Goal: Task Accomplishment & Management: Use online tool/utility

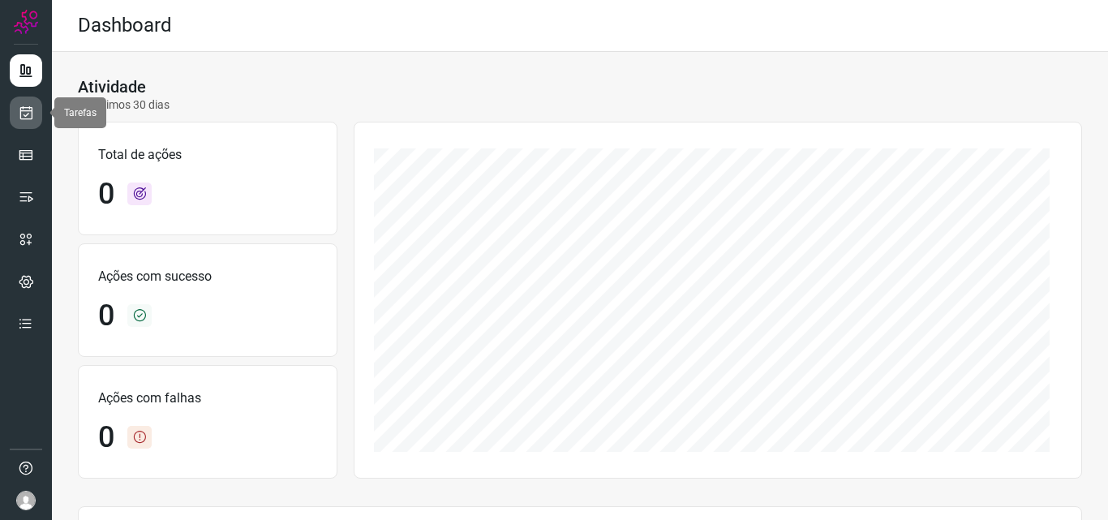
click at [19, 109] on icon at bounding box center [26, 113] width 17 height 16
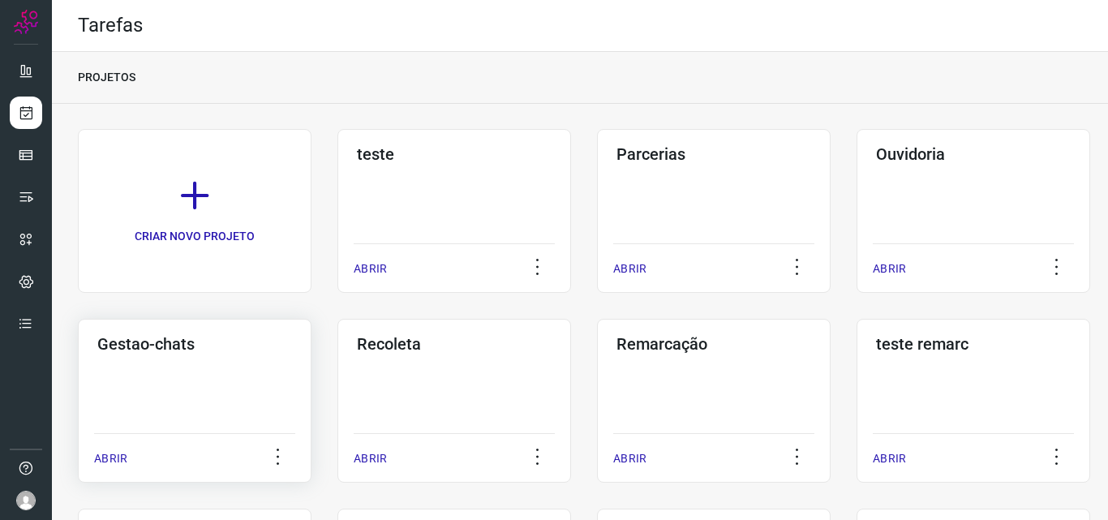
click at [260, 383] on div "Gestao-chats ABRIR" at bounding box center [195, 401] width 234 height 164
click at [743, 405] on div "Remarcação ABRIR" at bounding box center [714, 401] width 234 height 164
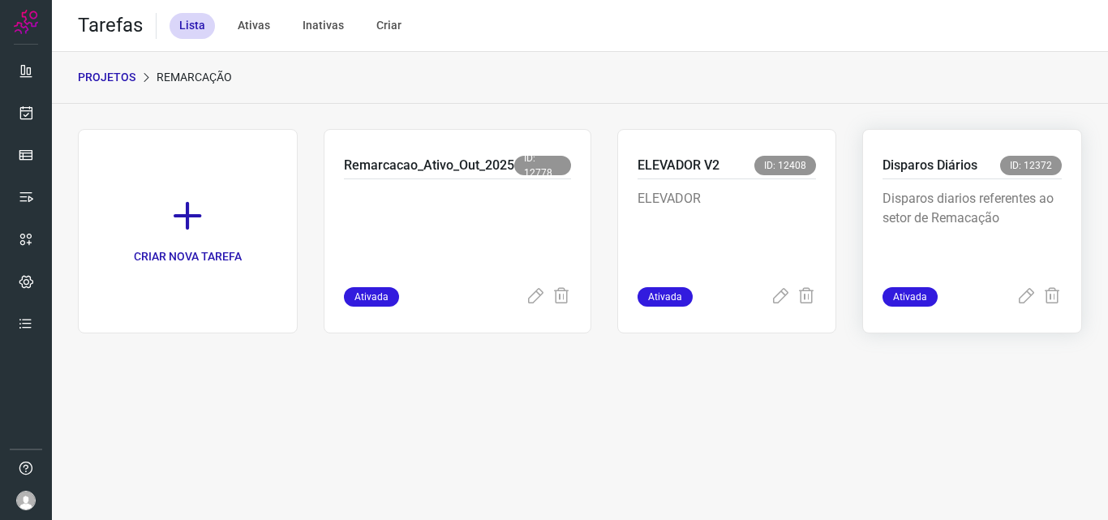
click at [943, 202] on p "Disparos diarios referentes ao setor de Remacação" at bounding box center [971, 229] width 179 height 81
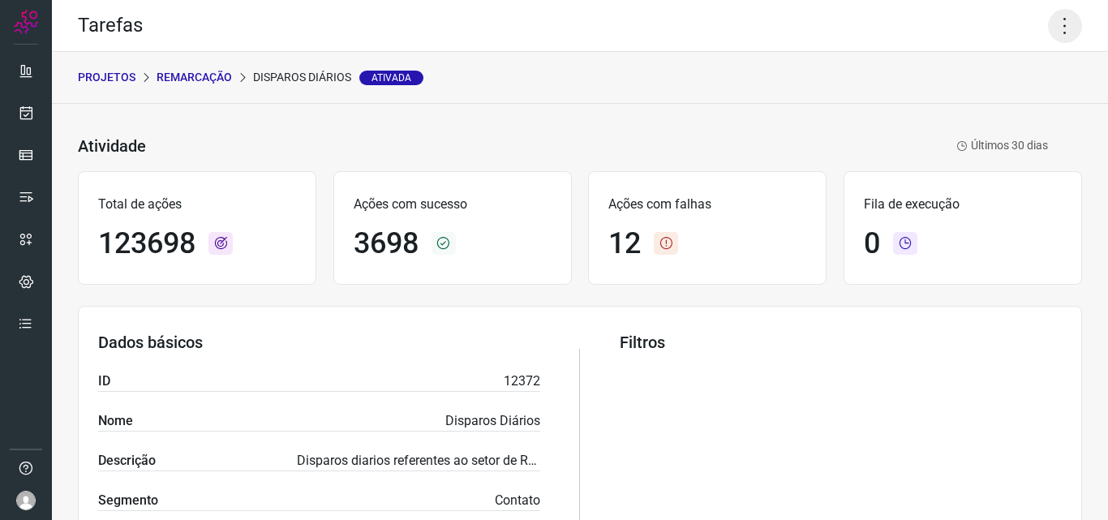
click at [1059, 15] on icon at bounding box center [1065, 26] width 34 height 34
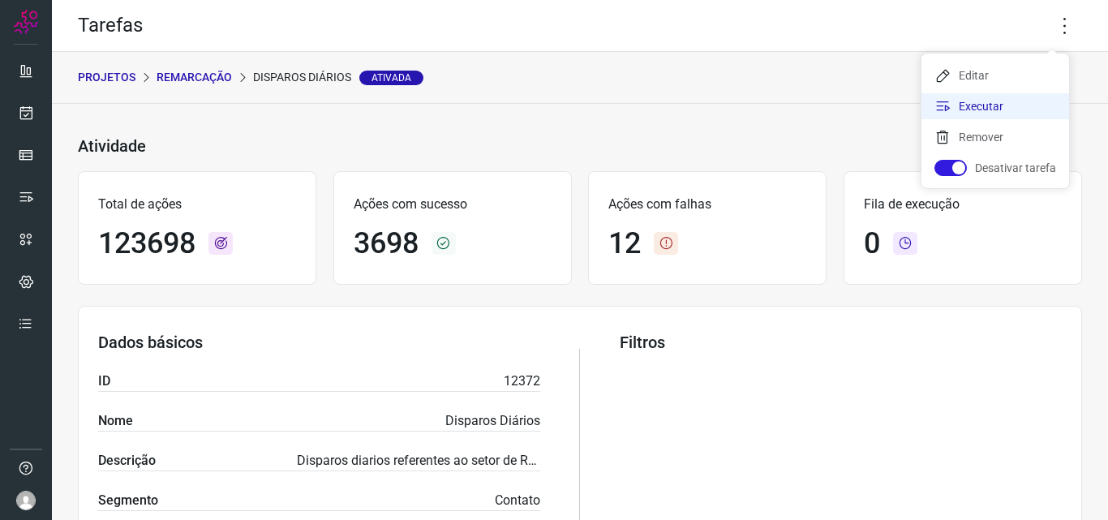
click at [990, 101] on li "Executar" at bounding box center [995, 106] width 148 height 26
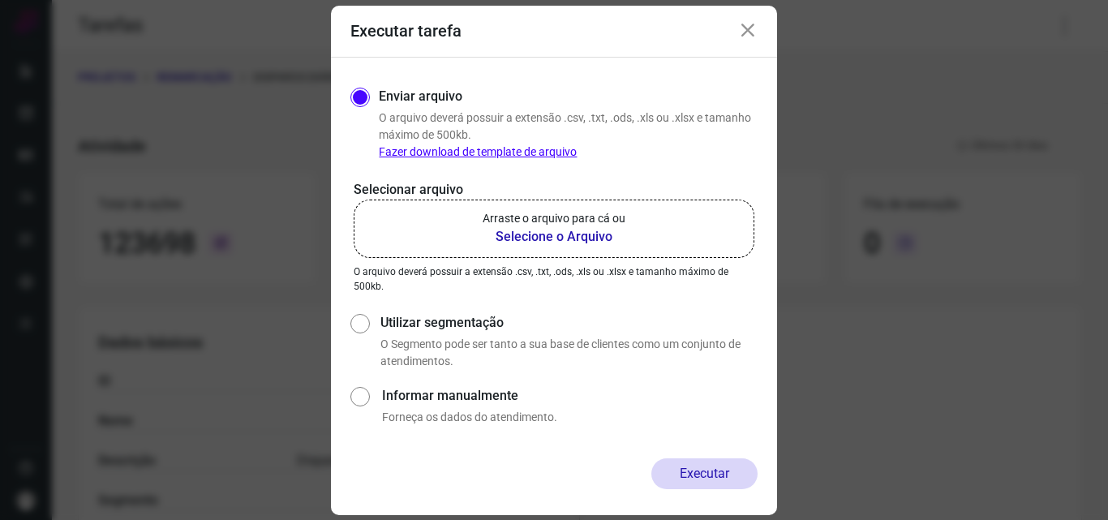
click at [551, 234] on b "Selecione o Arquivo" at bounding box center [553, 236] width 143 height 19
click at [0, 0] on input "Arraste o arquivo para cá ou Selecione o Arquivo" at bounding box center [0, 0] width 0 height 0
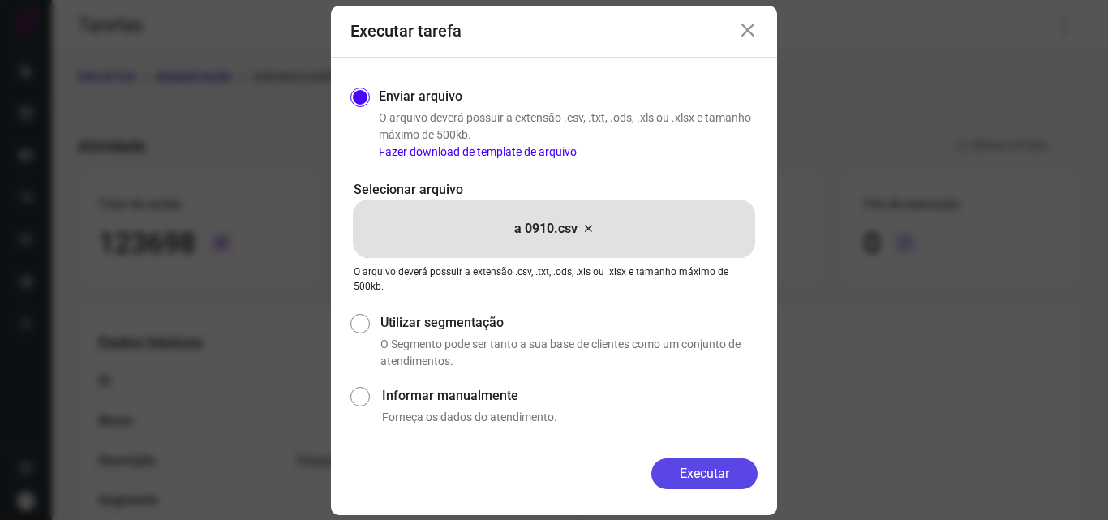
click at [736, 484] on button "Executar" at bounding box center [704, 473] width 106 height 31
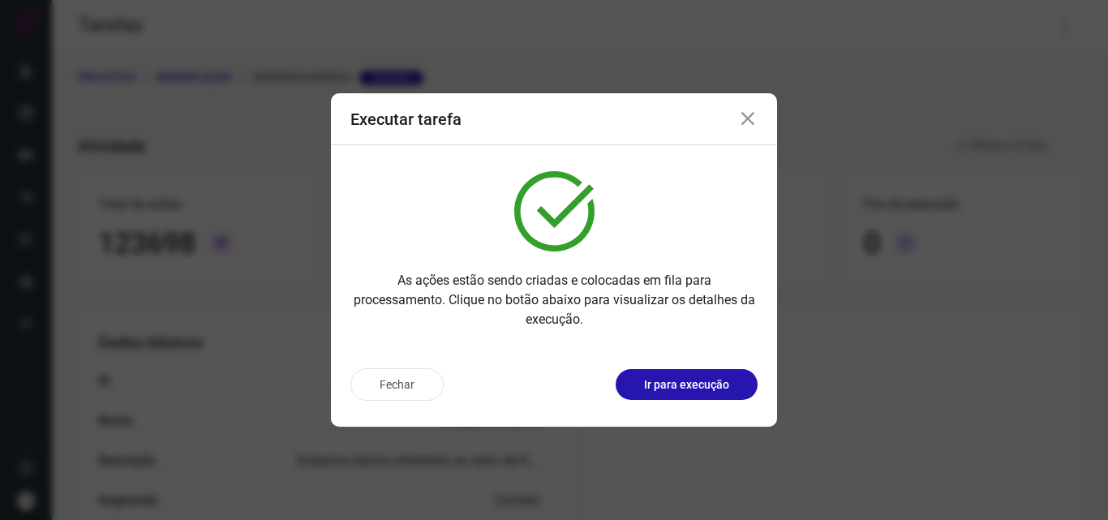
click at [735, 384] on button "Ir para execução" at bounding box center [686, 384] width 142 height 31
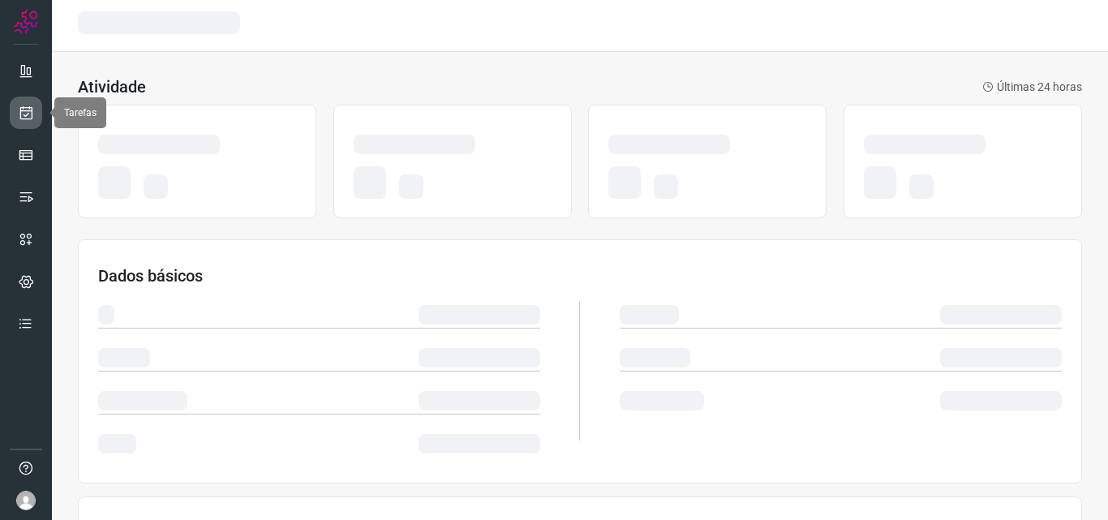
click at [23, 116] on icon at bounding box center [26, 113] width 17 height 16
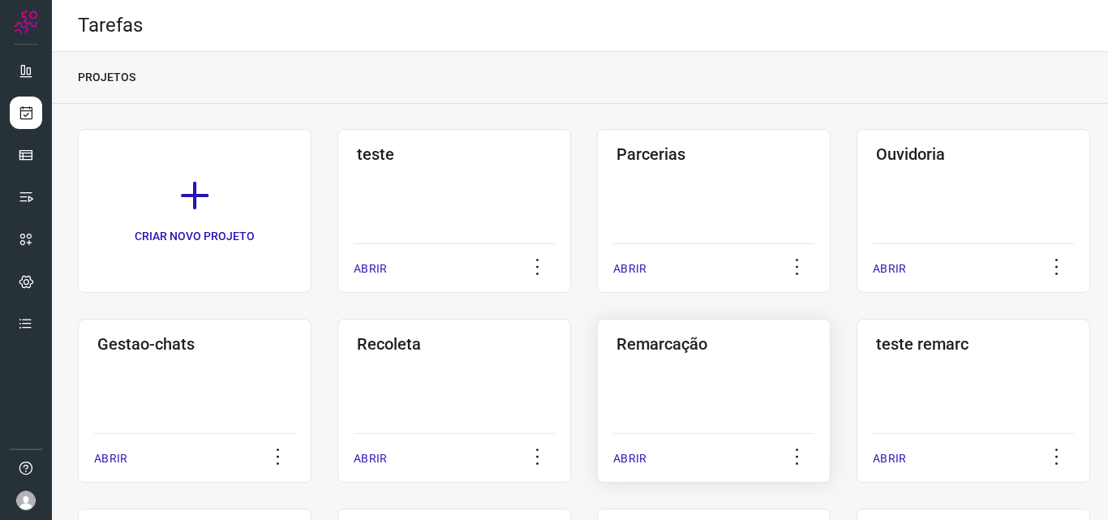
click at [699, 376] on div "Remarcação ABRIR" at bounding box center [714, 401] width 234 height 164
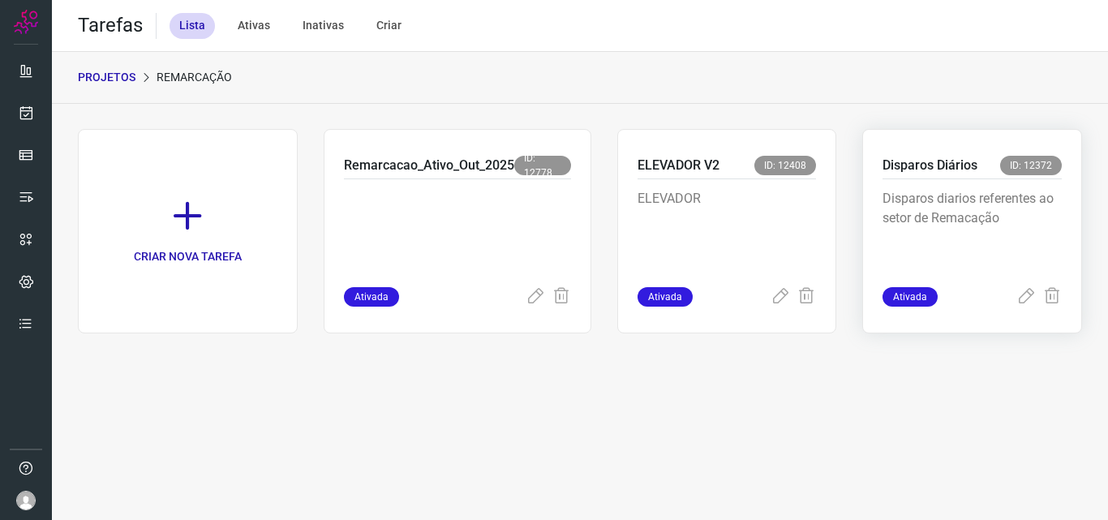
click at [974, 192] on p "Disparos diarios referentes ao setor de Remacação" at bounding box center [971, 229] width 179 height 81
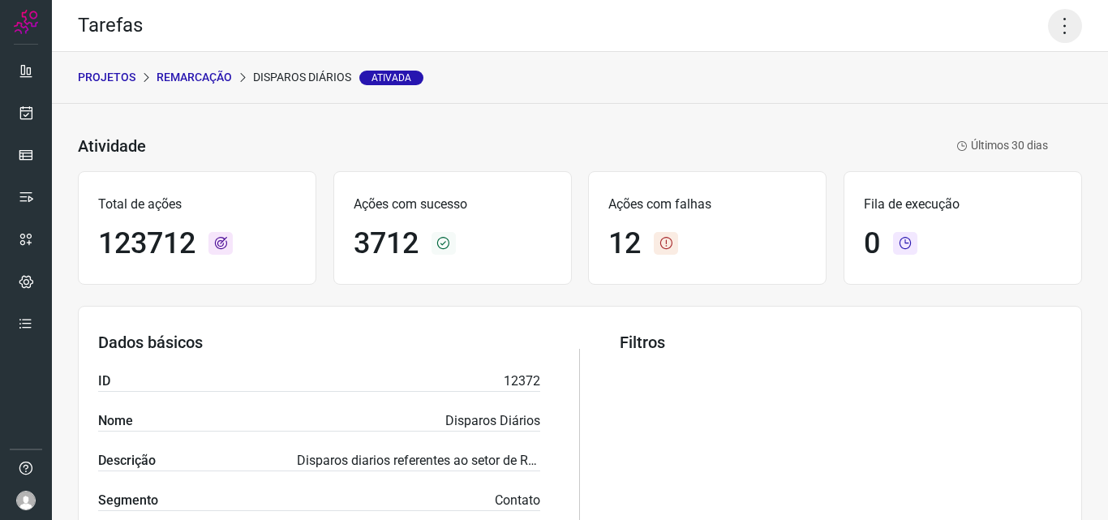
click at [1053, 23] on icon at bounding box center [1065, 26] width 34 height 34
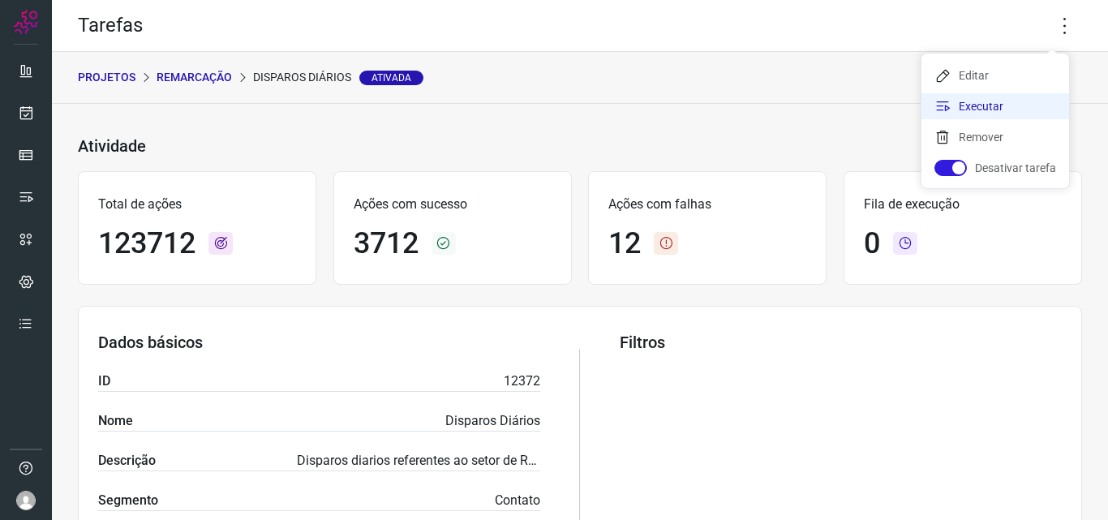
click at [1018, 96] on li "Executar" at bounding box center [995, 106] width 148 height 26
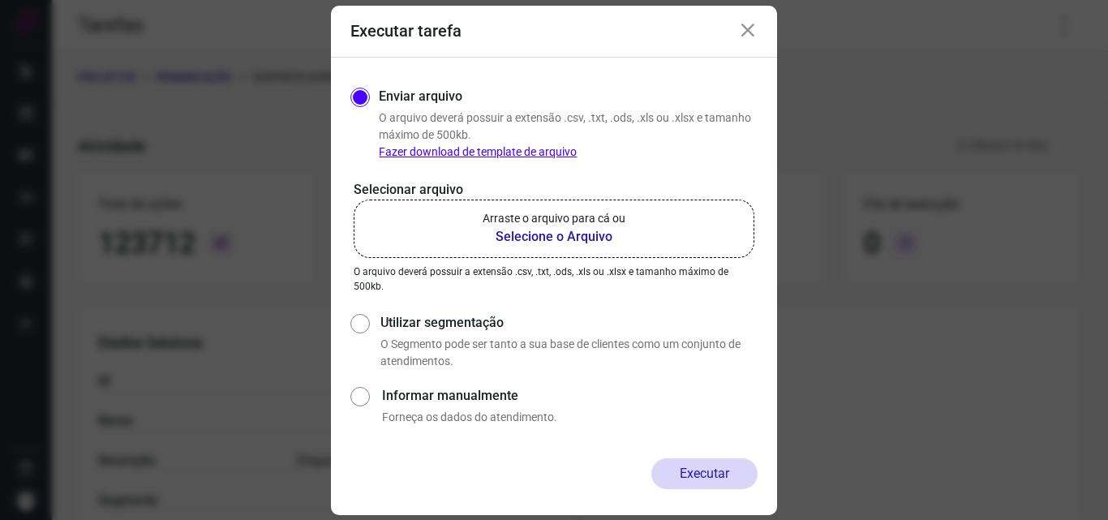
click at [634, 221] on label "Arraste o arquivo para cá ou Selecione o Arquivo" at bounding box center [554, 228] width 401 height 58
click at [0, 0] on input "Arraste o arquivo para cá ou Selecione o Arquivo" at bounding box center [0, 0] width 0 height 0
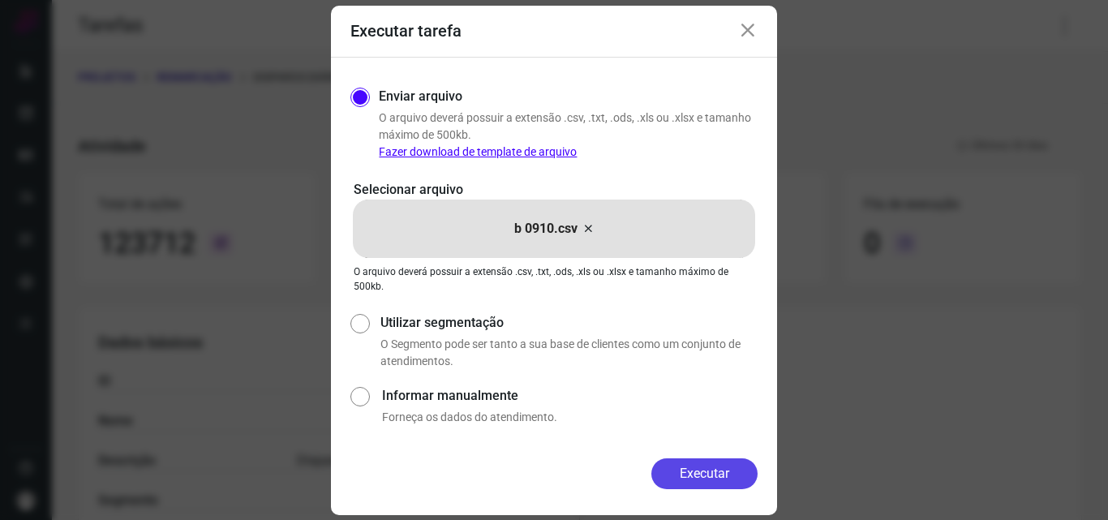
click at [697, 472] on button "Executar" at bounding box center [704, 473] width 106 height 31
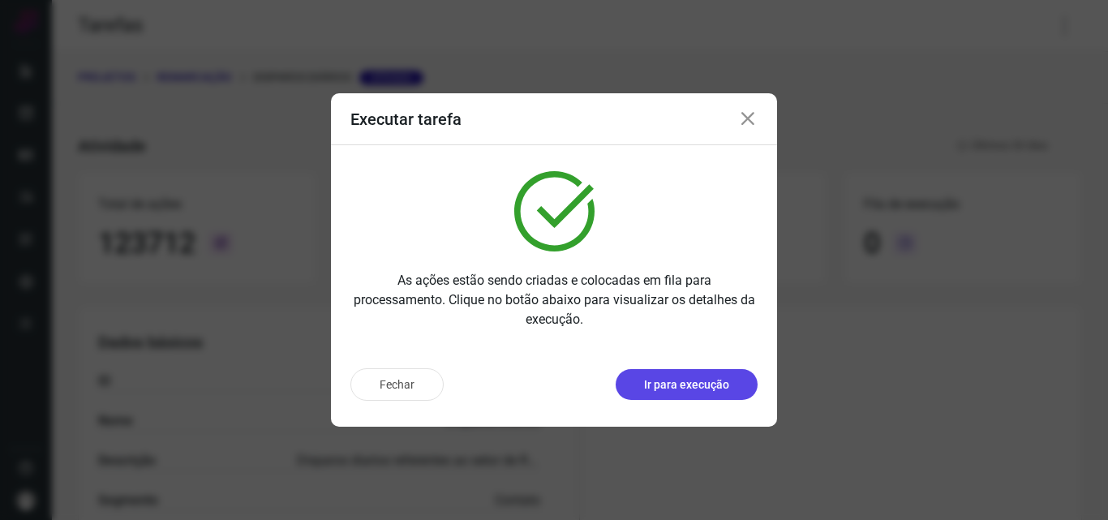
click at [677, 381] on p "Ir para execução" at bounding box center [686, 384] width 85 height 17
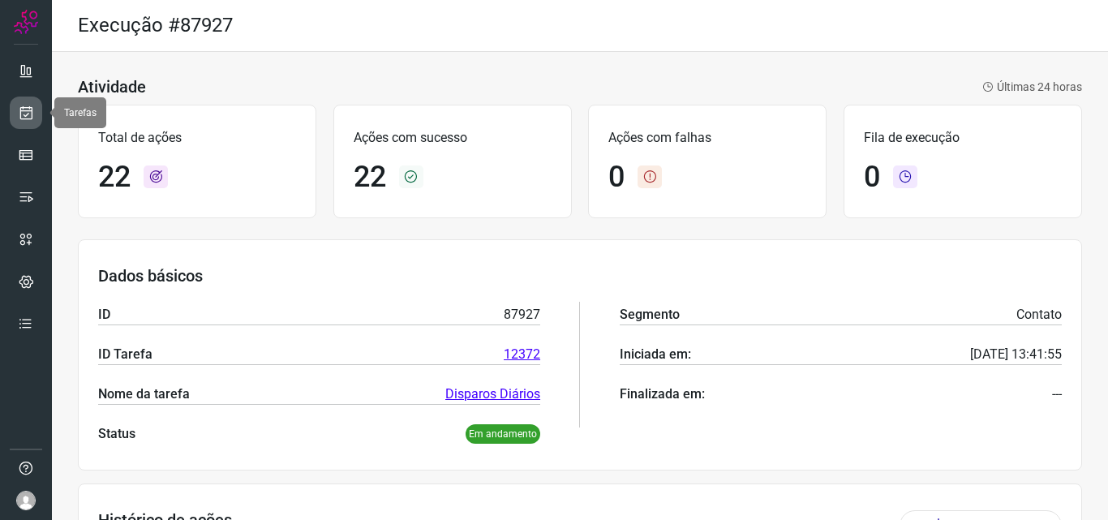
click at [23, 115] on icon at bounding box center [26, 113] width 17 height 16
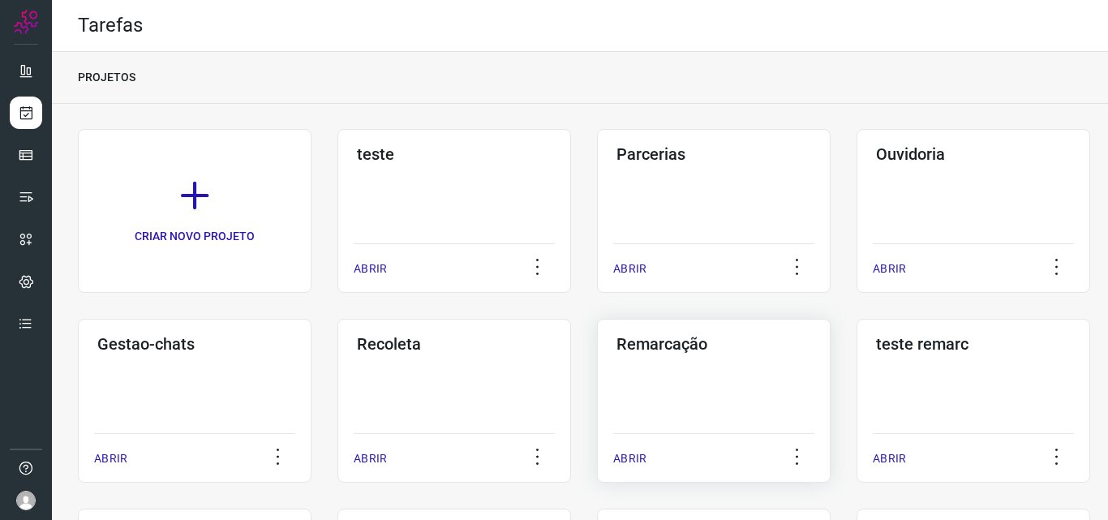
click at [737, 367] on div "Remarcação ABRIR" at bounding box center [714, 401] width 234 height 164
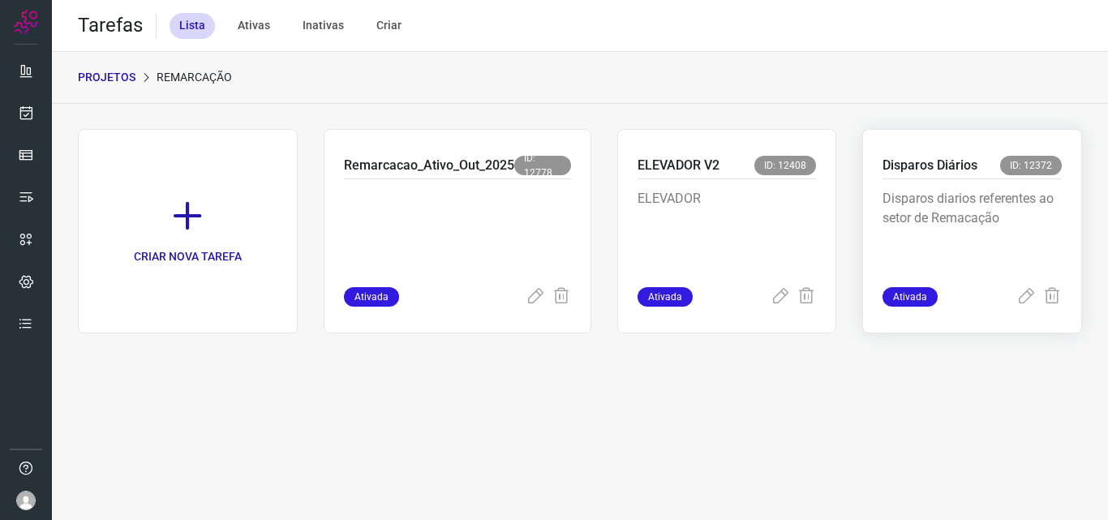
click at [1036, 195] on p "Disparos diarios referentes ao setor de Remacação" at bounding box center [971, 229] width 179 height 81
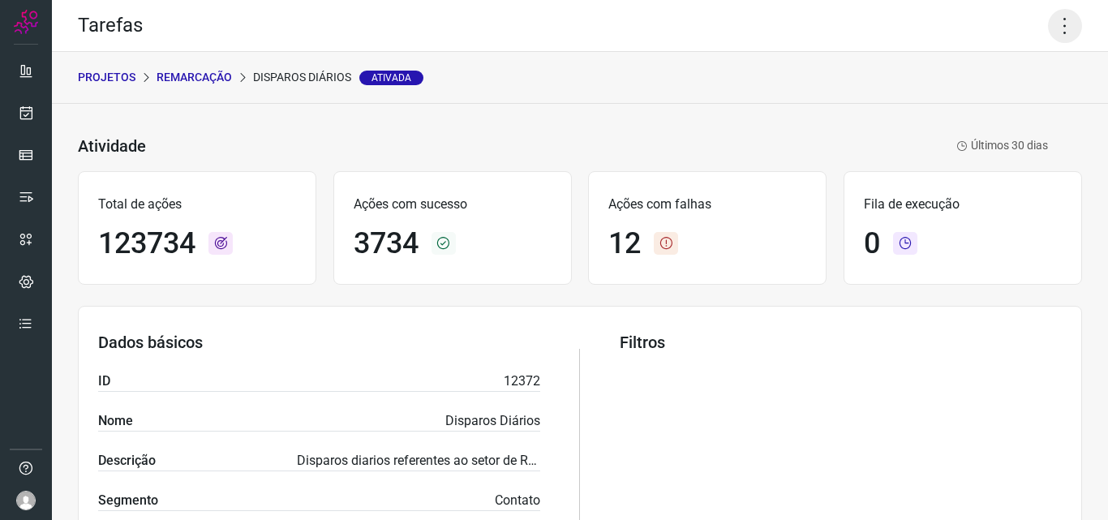
click at [1056, 18] on icon at bounding box center [1065, 26] width 34 height 34
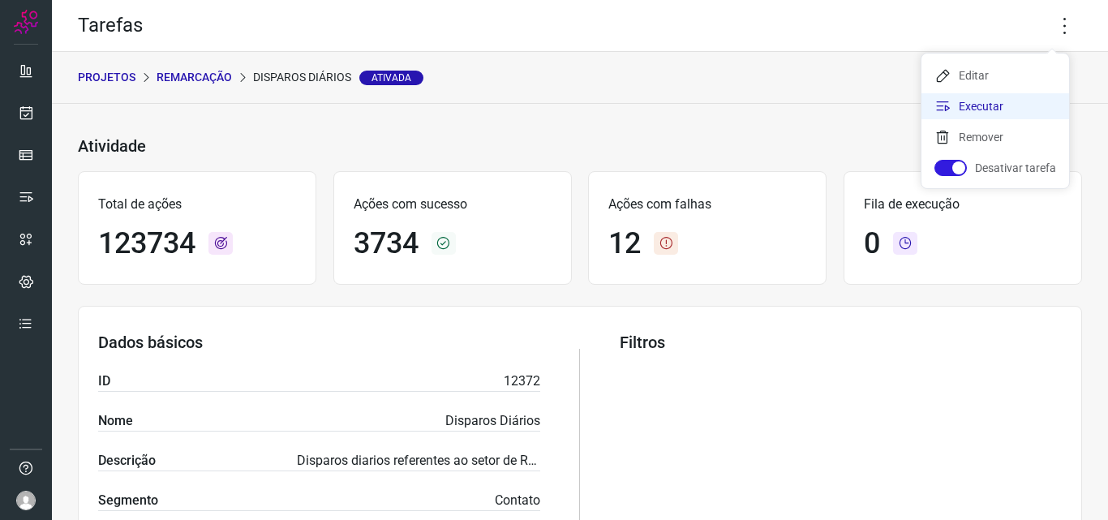
click at [1009, 106] on li "Executar" at bounding box center [995, 106] width 148 height 26
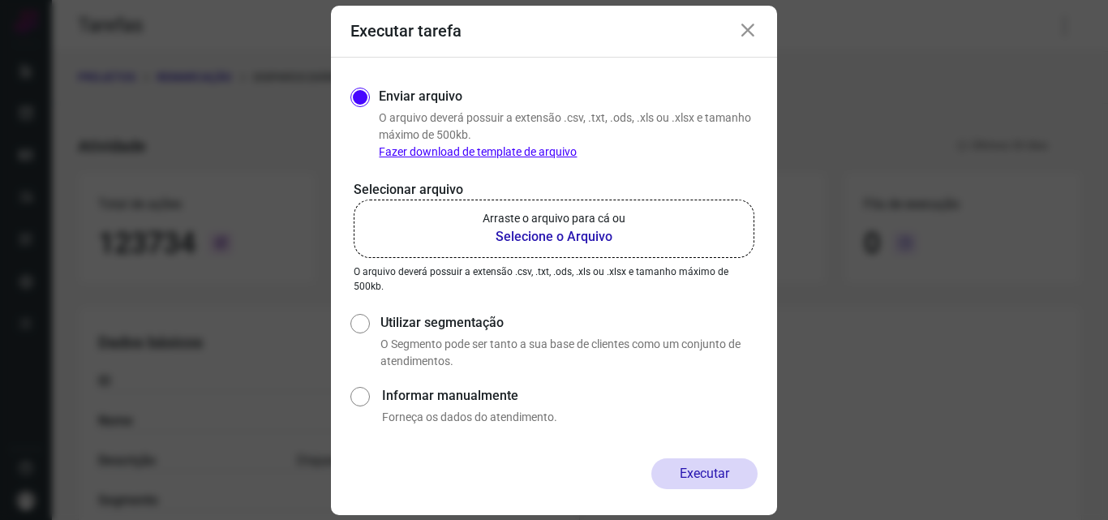
click at [602, 238] on b "Selecione o Arquivo" at bounding box center [553, 236] width 143 height 19
click at [0, 0] on input "Arraste o arquivo para cá ou Selecione o Arquivo" at bounding box center [0, 0] width 0 height 0
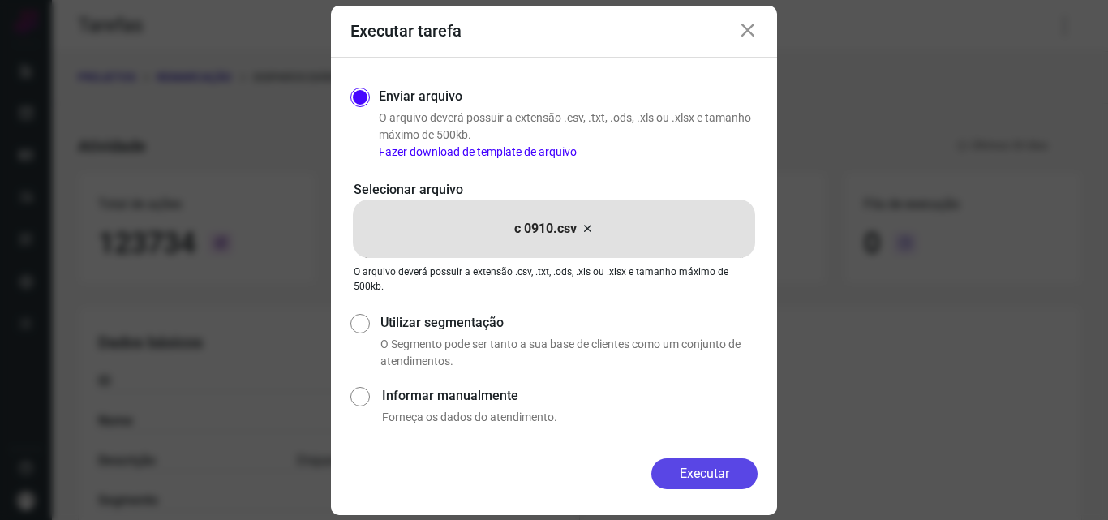
click at [709, 474] on button "Executar" at bounding box center [704, 473] width 106 height 31
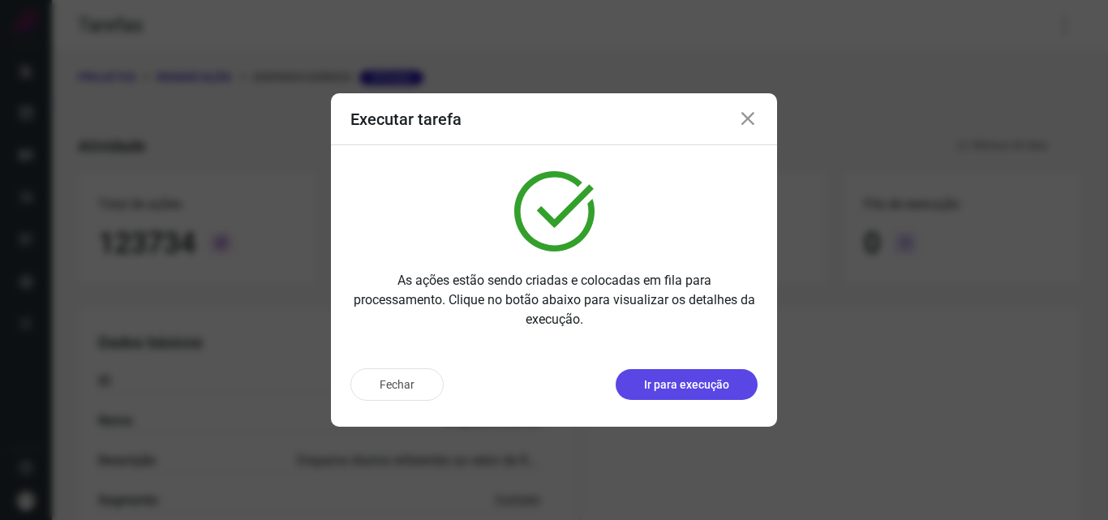
click at [728, 379] on p "Ir para execução" at bounding box center [686, 384] width 85 height 17
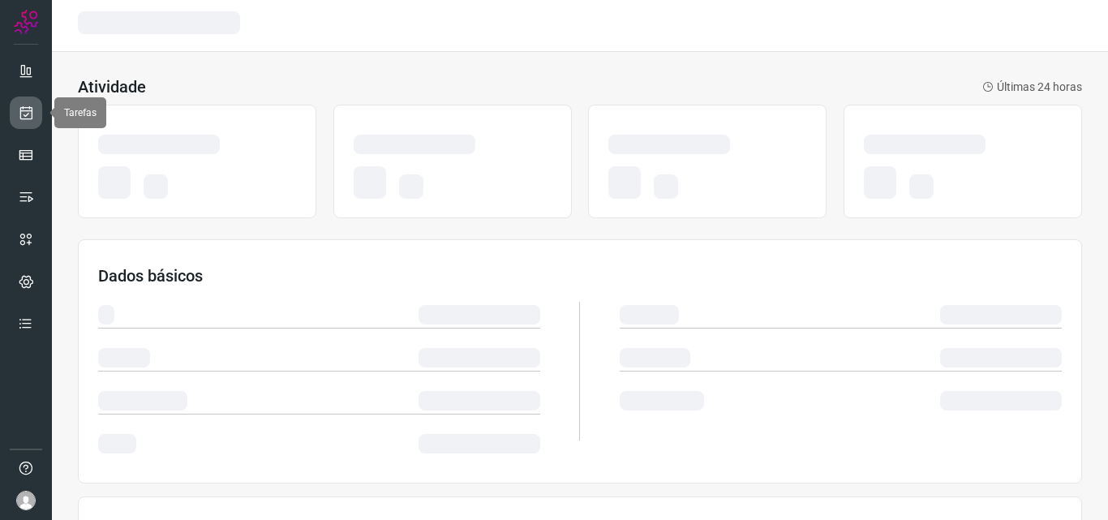
click at [39, 122] on link at bounding box center [26, 112] width 32 height 32
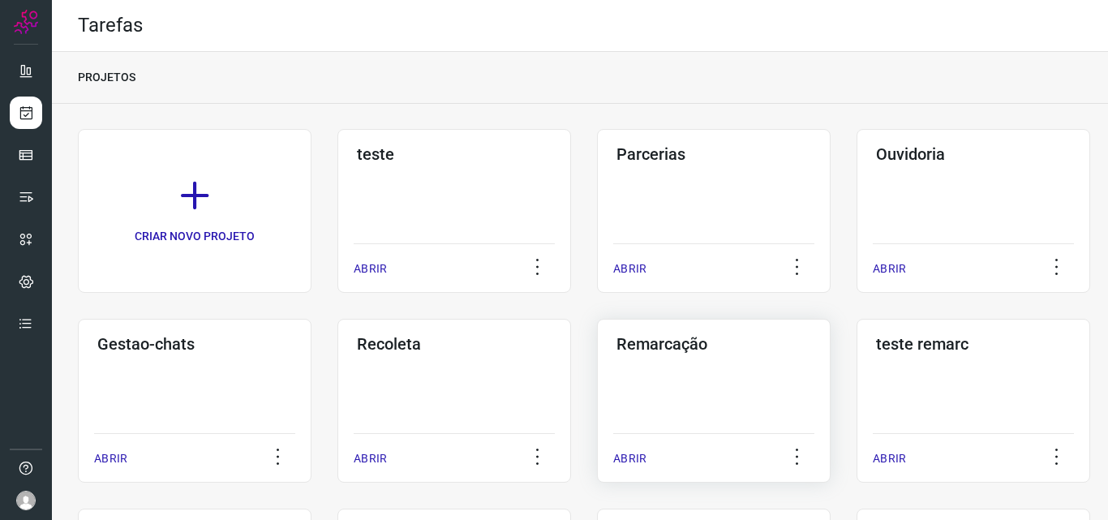
click at [688, 374] on div "Remarcação ABRIR" at bounding box center [714, 401] width 234 height 164
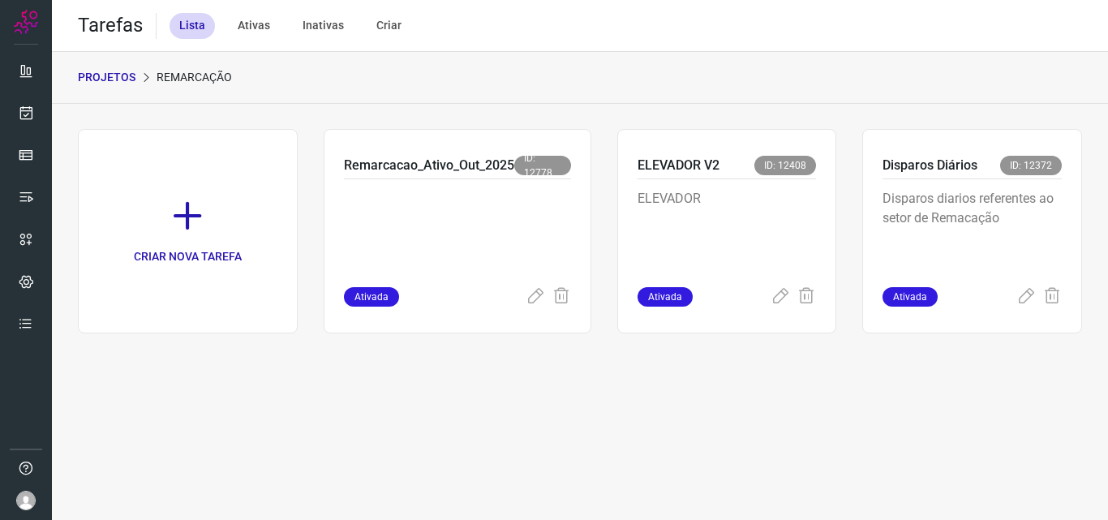
click at [932, 202] on p "Disparos diarios referentes ao setor de Remacação" at bounding box center [971, 229] width 179 height 81
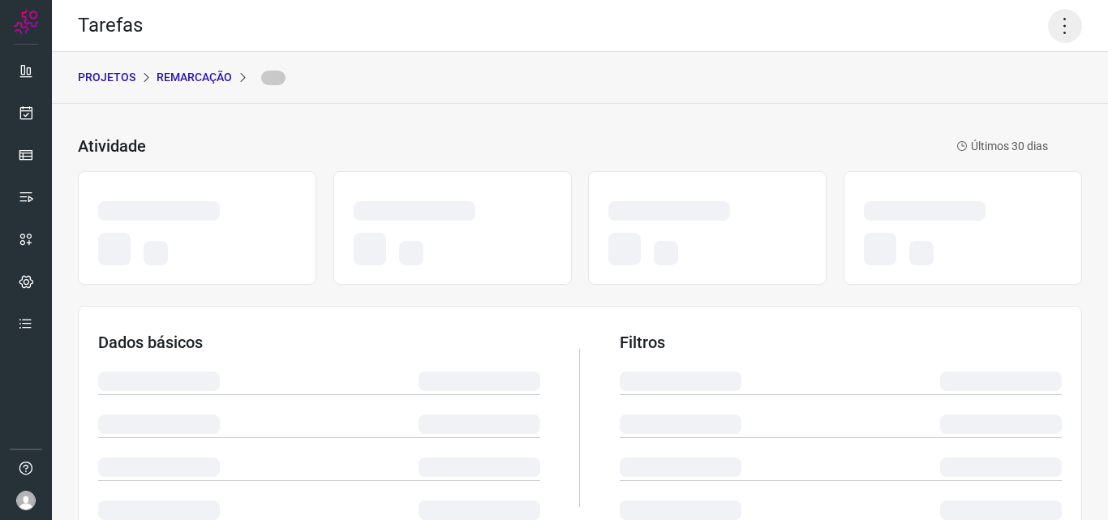
click at [1048, 24] on icon at bounding box center [1065, 26] width 34 height 34
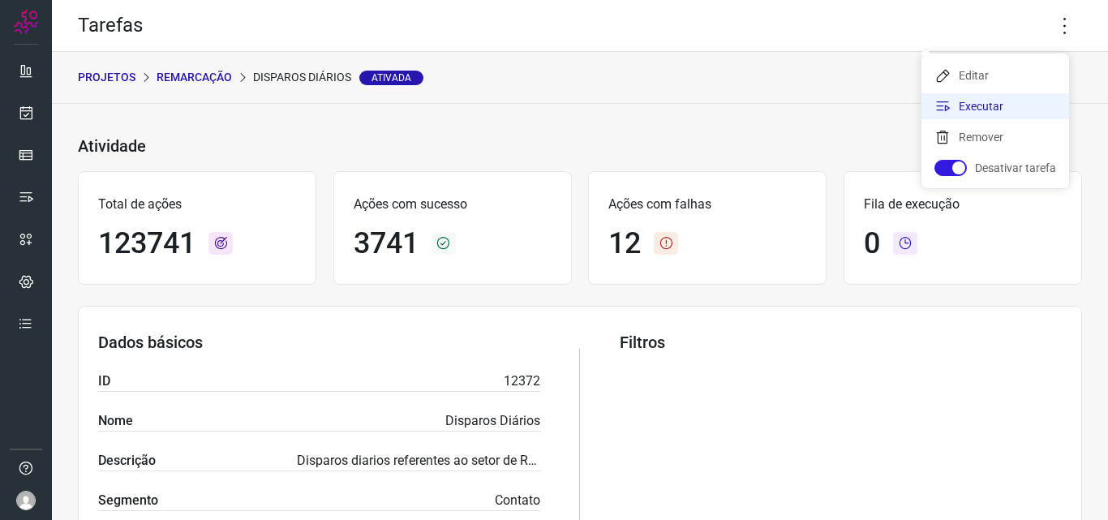
click at [992, 98] on li "Executar" at bounding box center [995, 106] width 148 height 26
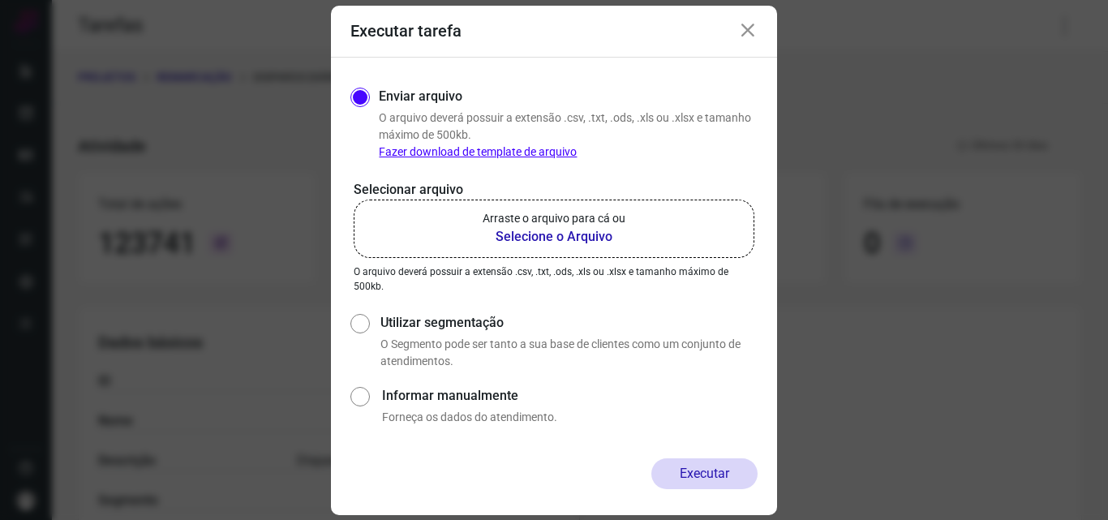
click at [662, 215] on label "Arraste o arquivo para cá ou Selecione o Arquivo" at bounding box center [554, 228] width 401 height 58
click at [0, 0] on input "Arraste o arquivo para cá ou Selecione o Arquivo" at bounding box center [0, 0] width 0 height 0
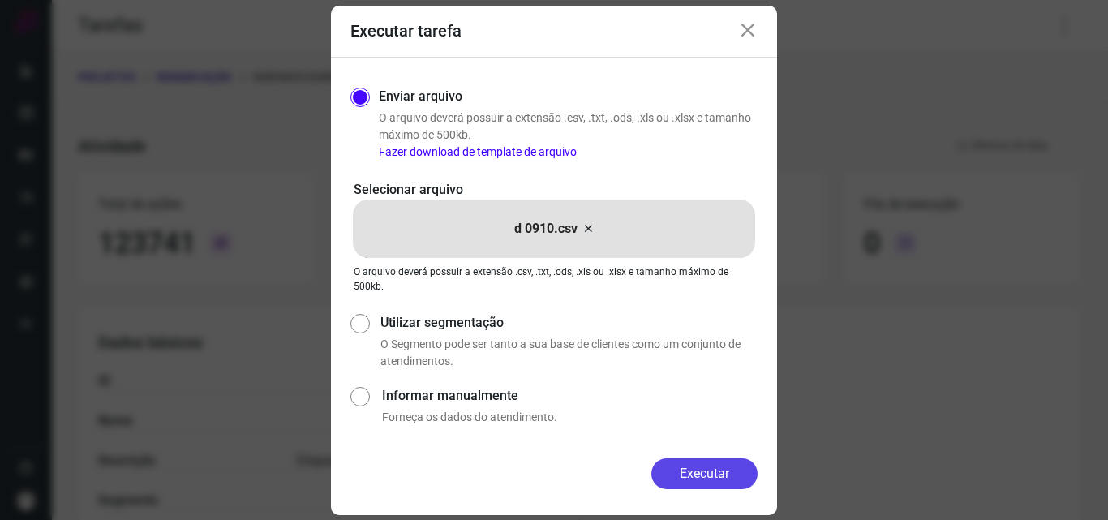
click at [681, 461] on button "Executar" at bounding box center [704, 473] width 106 height 31
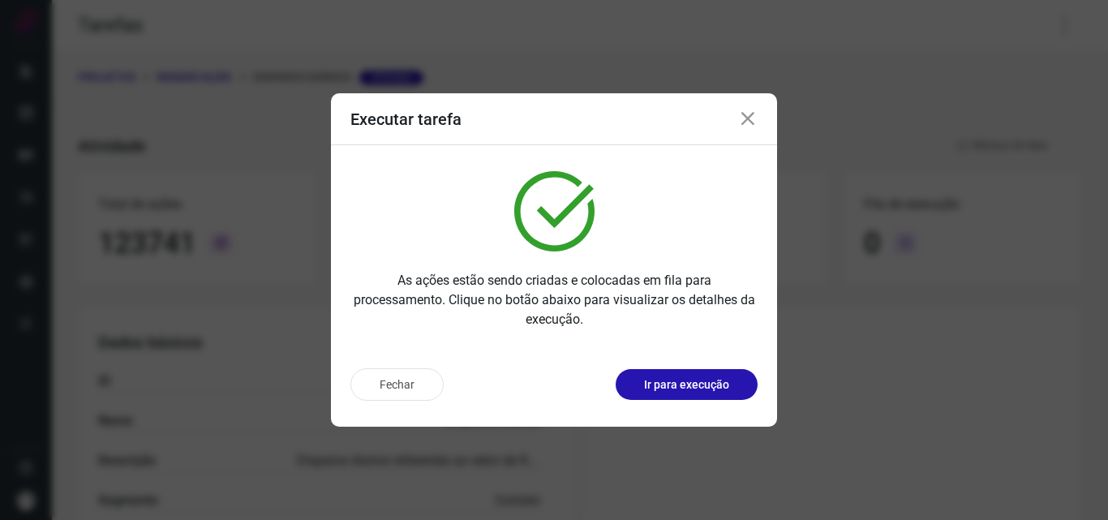
click at [705, 391] on p "Ir para execução" at bounding box center [686, 384] width 85 height 17
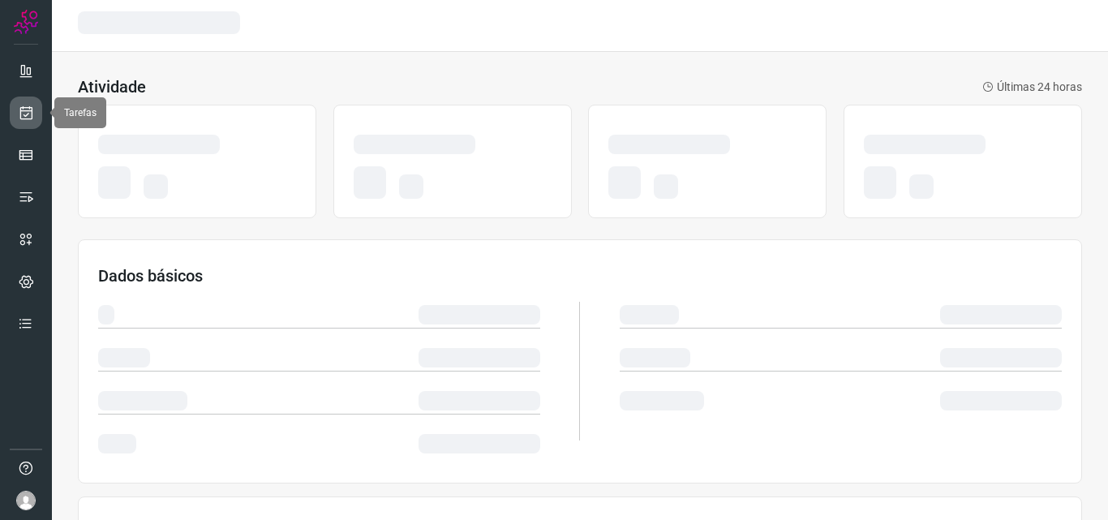
click at [15, 110] on link at bounding box center [26, 112] width 32 height 32
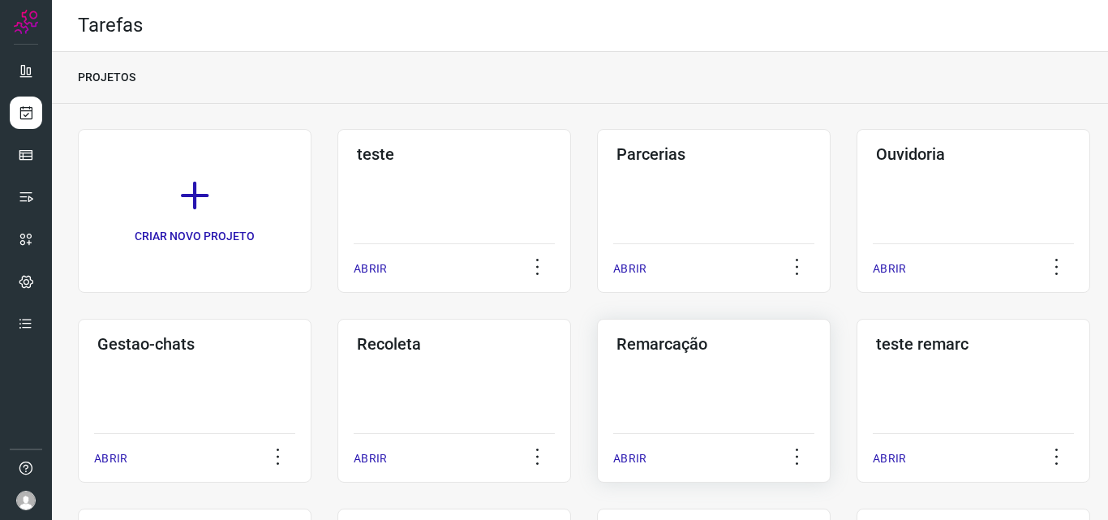
click at [718, 384] on div "Remarcação ABRIR" at bounding box center [714, 401] width 234 height 164
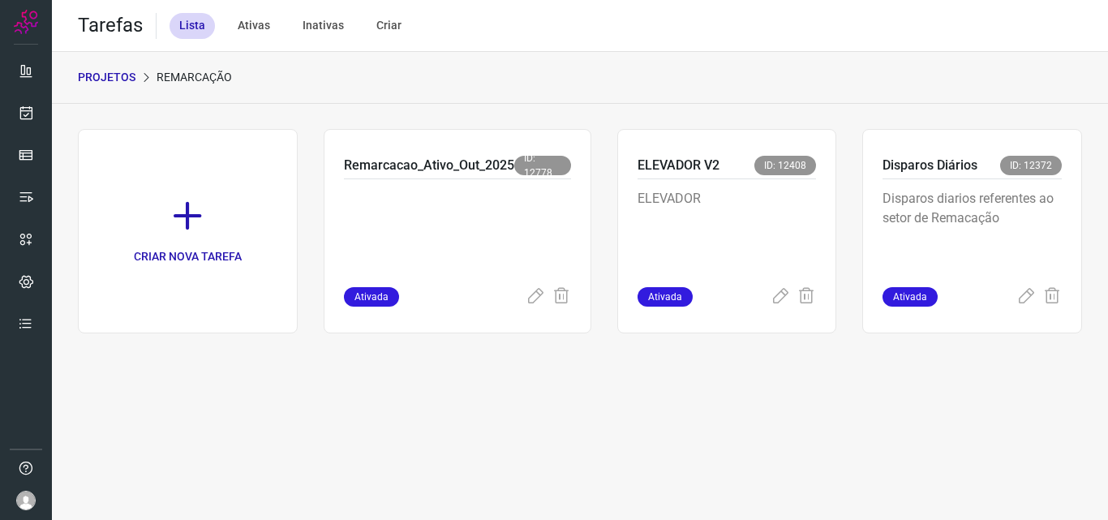
click at [894, 206] on p "Disparos diarios referentes ao setor de Remacação" at bounding box center [971, 229] width 179 height 81
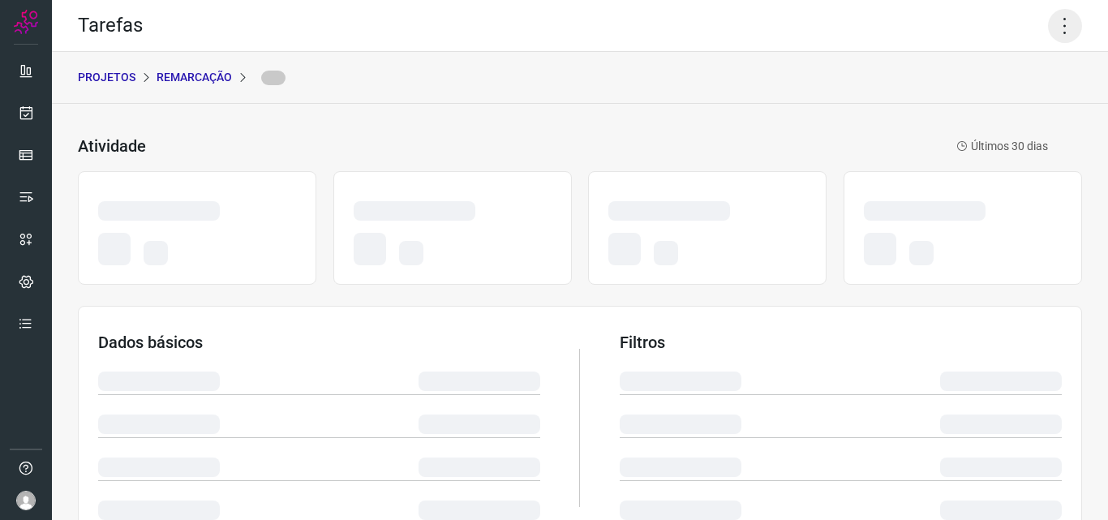
click at [1049, 31] on icon at bounding box center [1065, 26] width 34 height 34
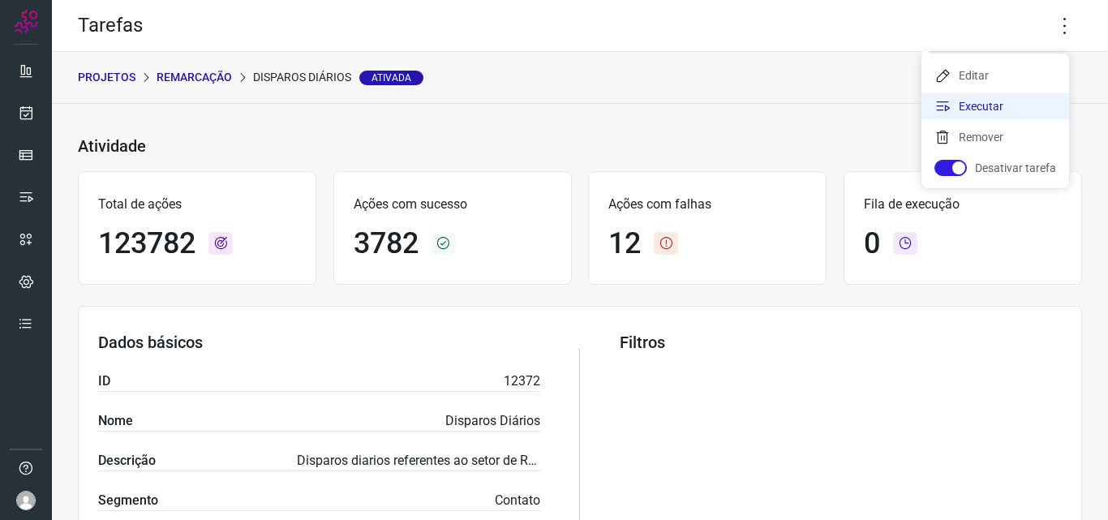
click at [1007, 103] on li "Executar" at bounding box center [995, 106] width 148 height 26
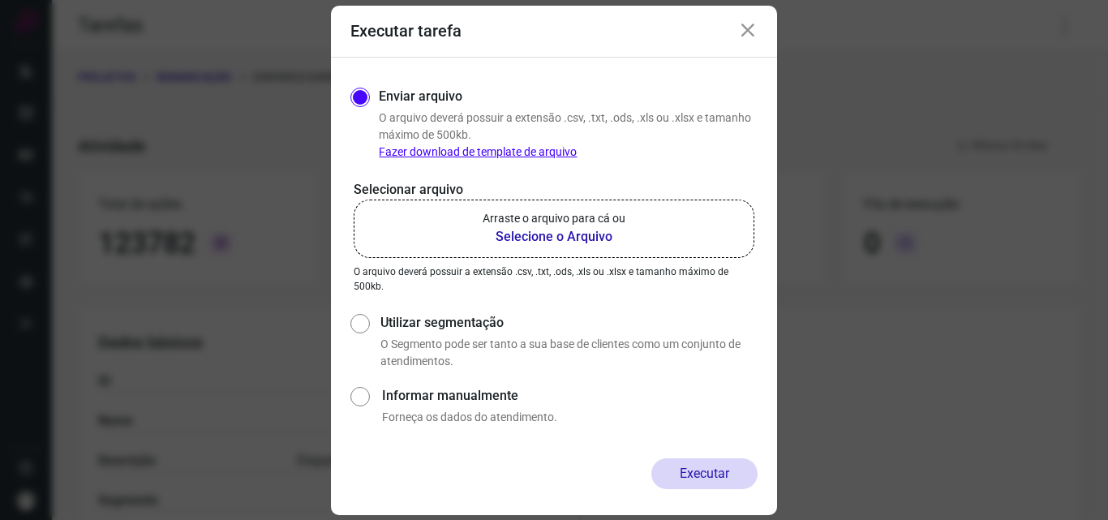
click at [625, 251] on label "Arraste o arquivo para cá ou Selecione o Arquivo" at bounding box center [554, 228] width 401 height 58
click at [0, 0] on input "Arraste o arquivo para cá ou Selecione o Arquivo" at bounding box center [0, 0] width 0 height 0
click at [605, 205] on label "Arraste o arquivo para cá ou Selecione o Arquivo" at bounding box center [554, 228] width 401 height 58
click at [0, 0] on input "Arraste o arquivo para cá ou Selecione o Arquivo" at bounding box center [0, 0] width 0 height 0
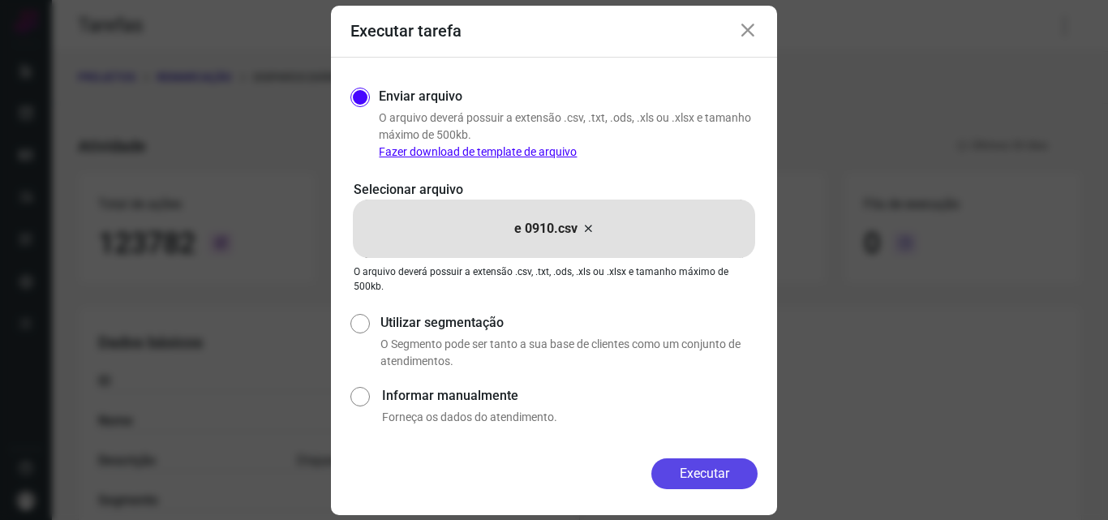
click at [705, 472] on button "Executar" at bounding box center [704, 473] width 106 height 31
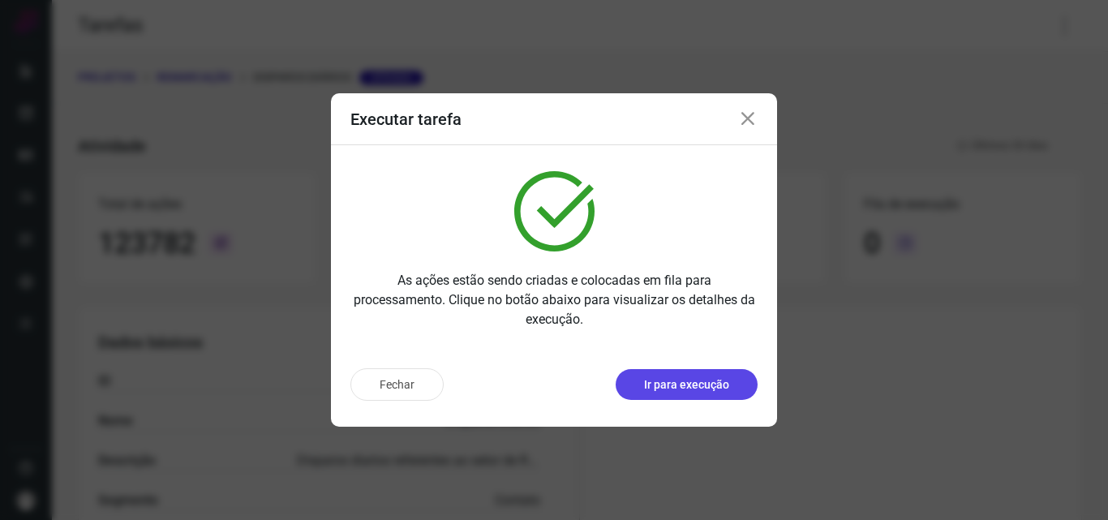
click at [707, 395] on button "Ir para execução" at bounding box center [686, 384] width 142 height 31
